Goal: Information Seeking & Learning: Check status

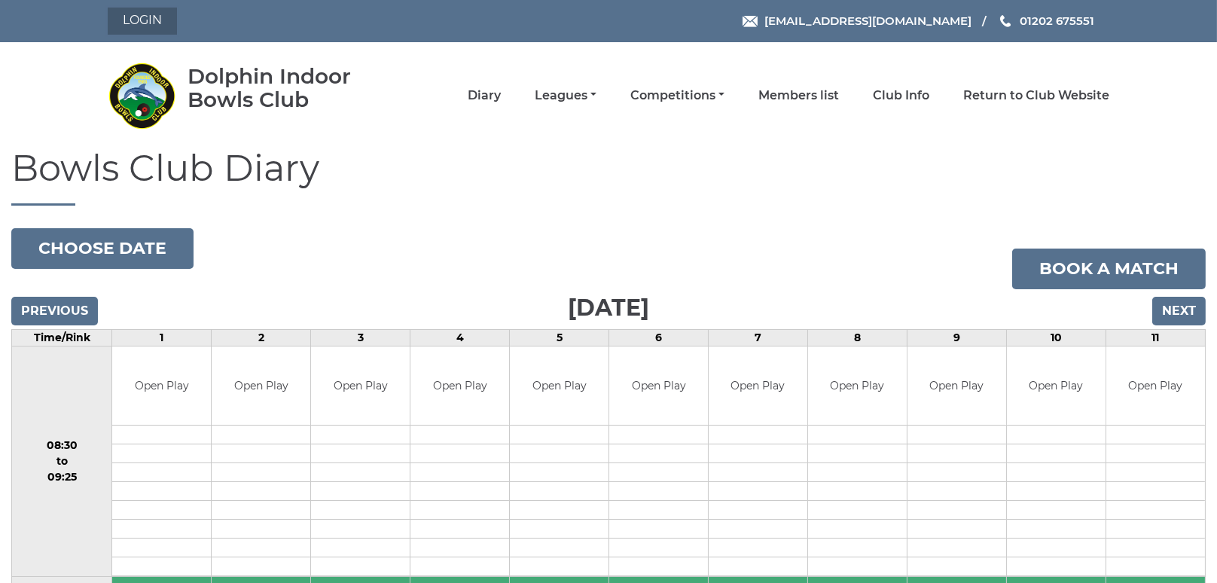
click at [166, 22] on link "Login" at bounding box center [142, 21] width 69 height 27
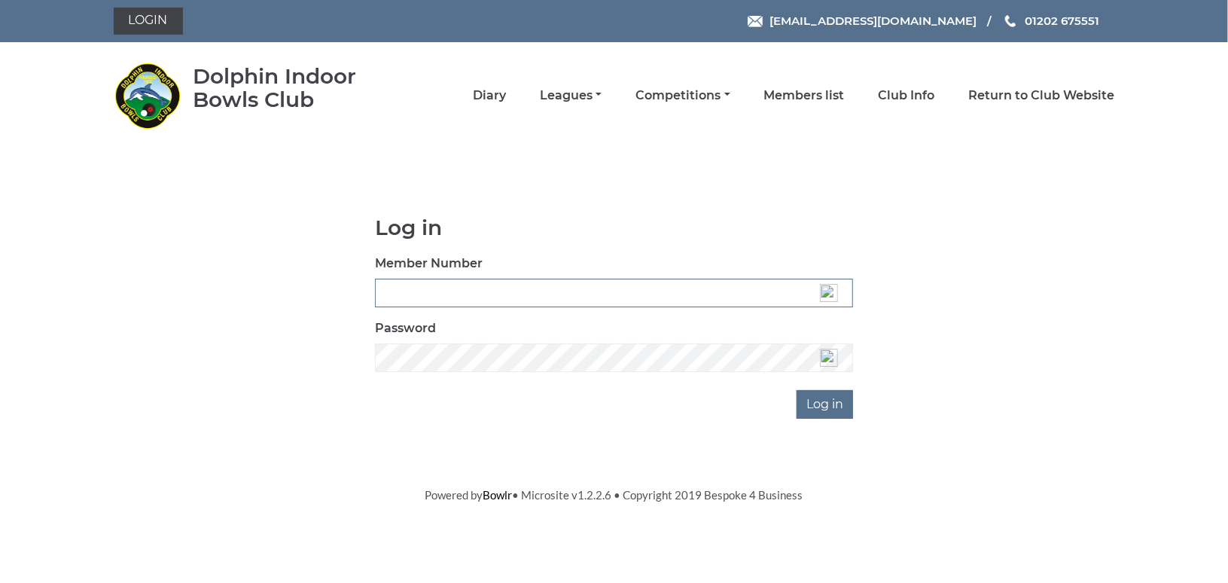
click at [392, 291] on input "Member Number" at bounding box center [614, 293] width 478 height 29
type input "3360"
click at [826, 409] on input "Log in" at bounding box center [825, 404] width 56 height 29
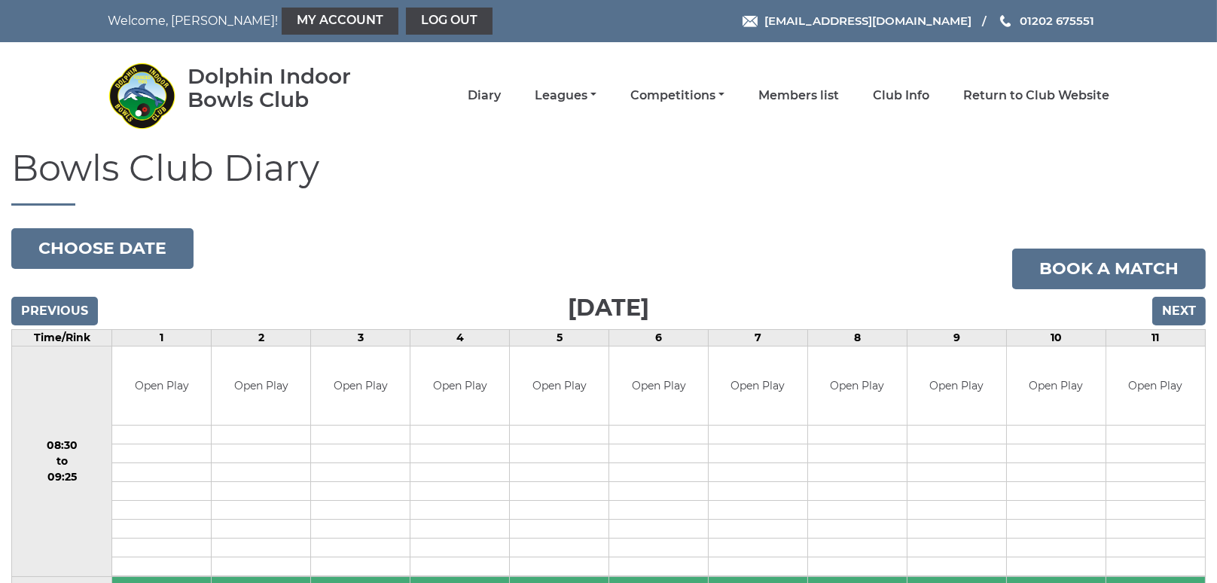
click at [581, 113] on div "Dolphin Indoor Bowls Club Diary Leagues Club leagues - Winter 2025/2026 Club le…" at bounding box center [608, 95] width 1024 height 94
click at [578, 90] on link "Leagues" at bounding box center [566, 97] width 62 height 17
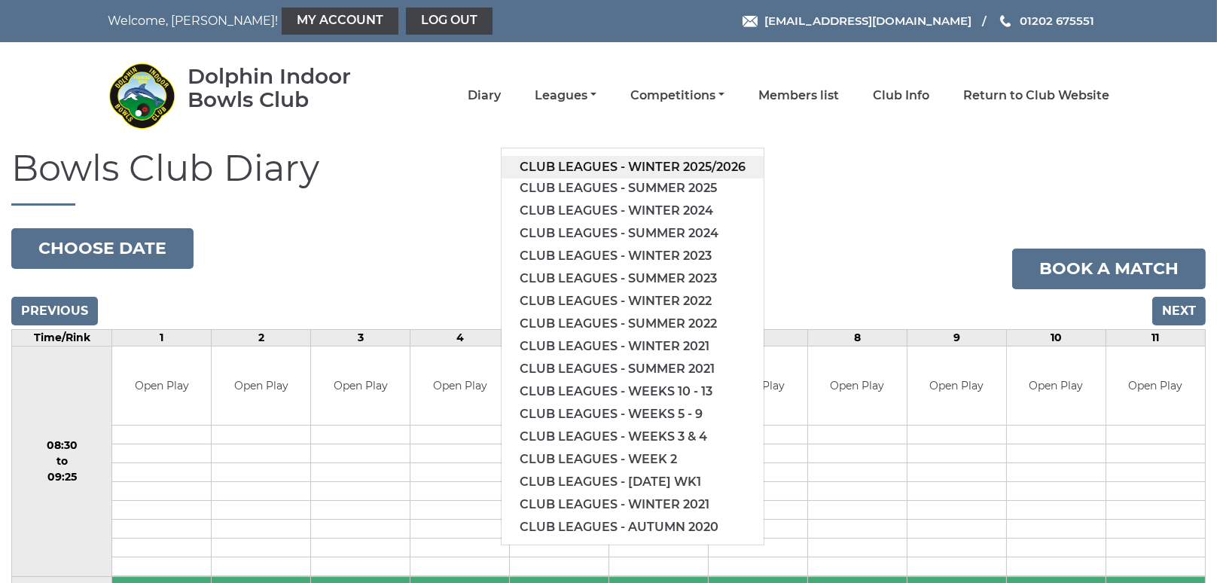
click at [595, 160] on link "Club leagues - Winter 2025/2026" at bounding box center [633, 167] width 262 height 23
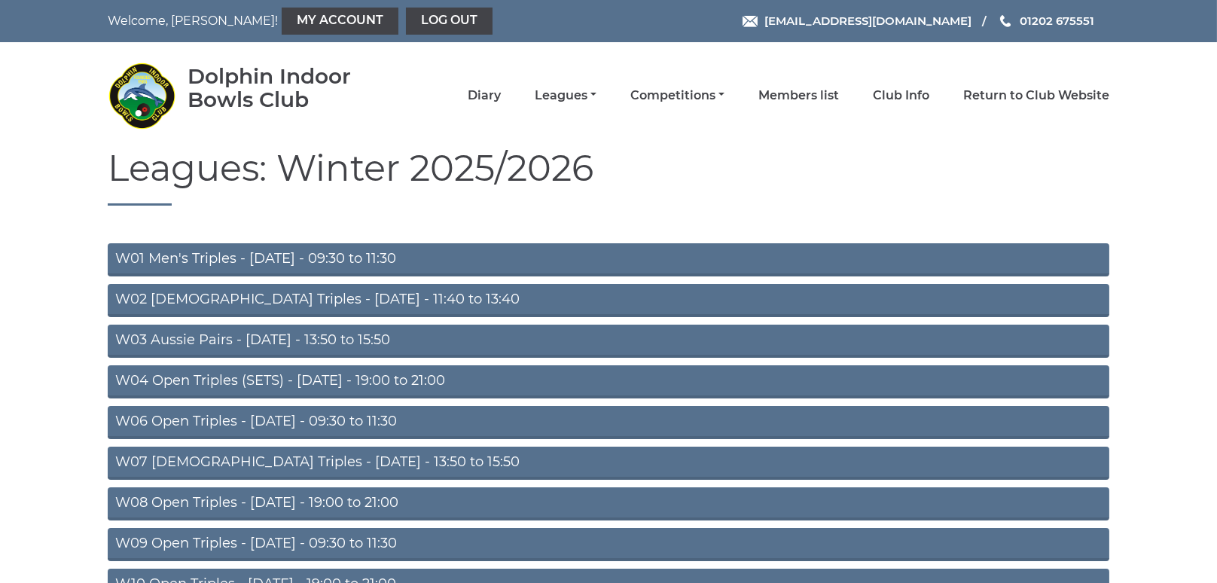
click at [328, 421] on link "W06 Open Triples - Tuesday - 09:30 to 11:30" at bounding box center [609, 422] width 1002 height 33
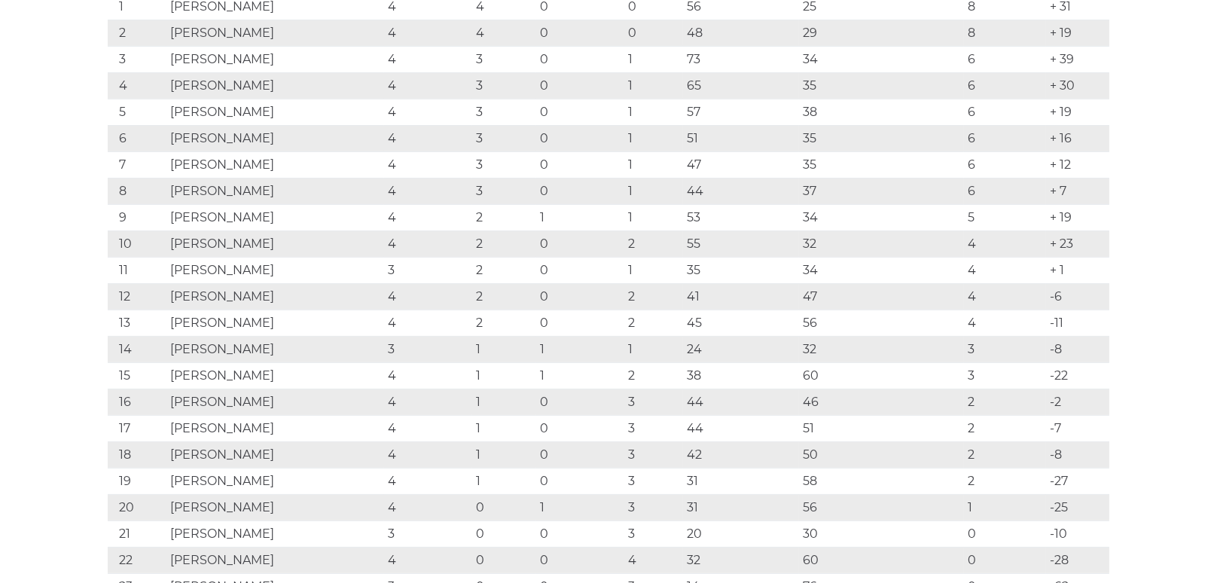
scroll to position [330, 0]
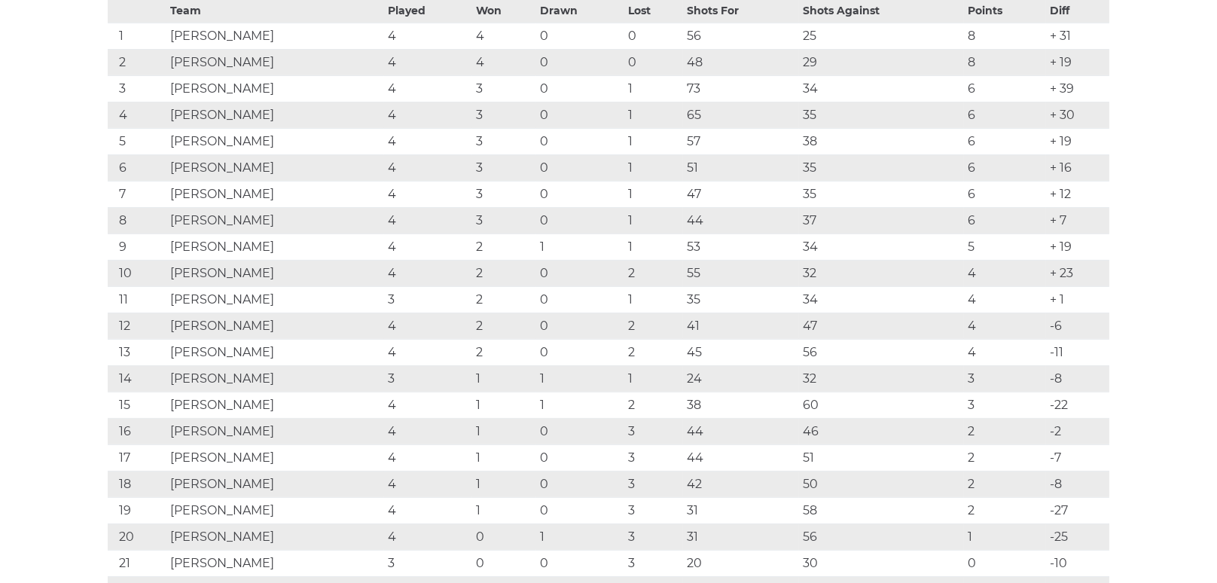
click at [716, 212] on td "44" at bounding box center [741, 220] width 116 height 26
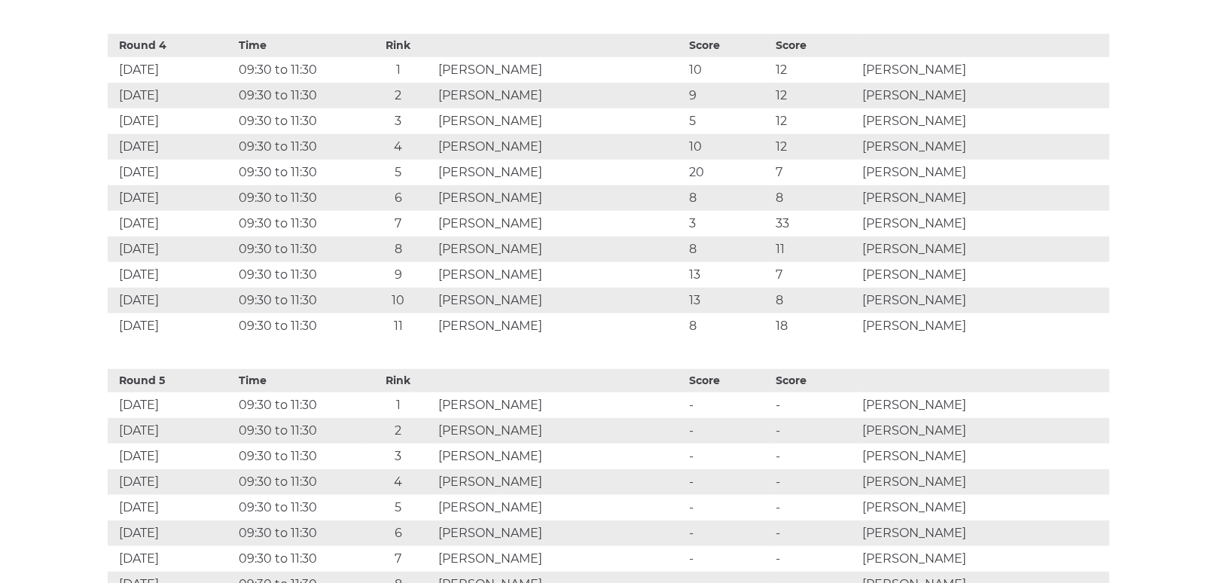
scroll to position [2070, 0]
